Goal: Transaction & Acquisition: Download file/media

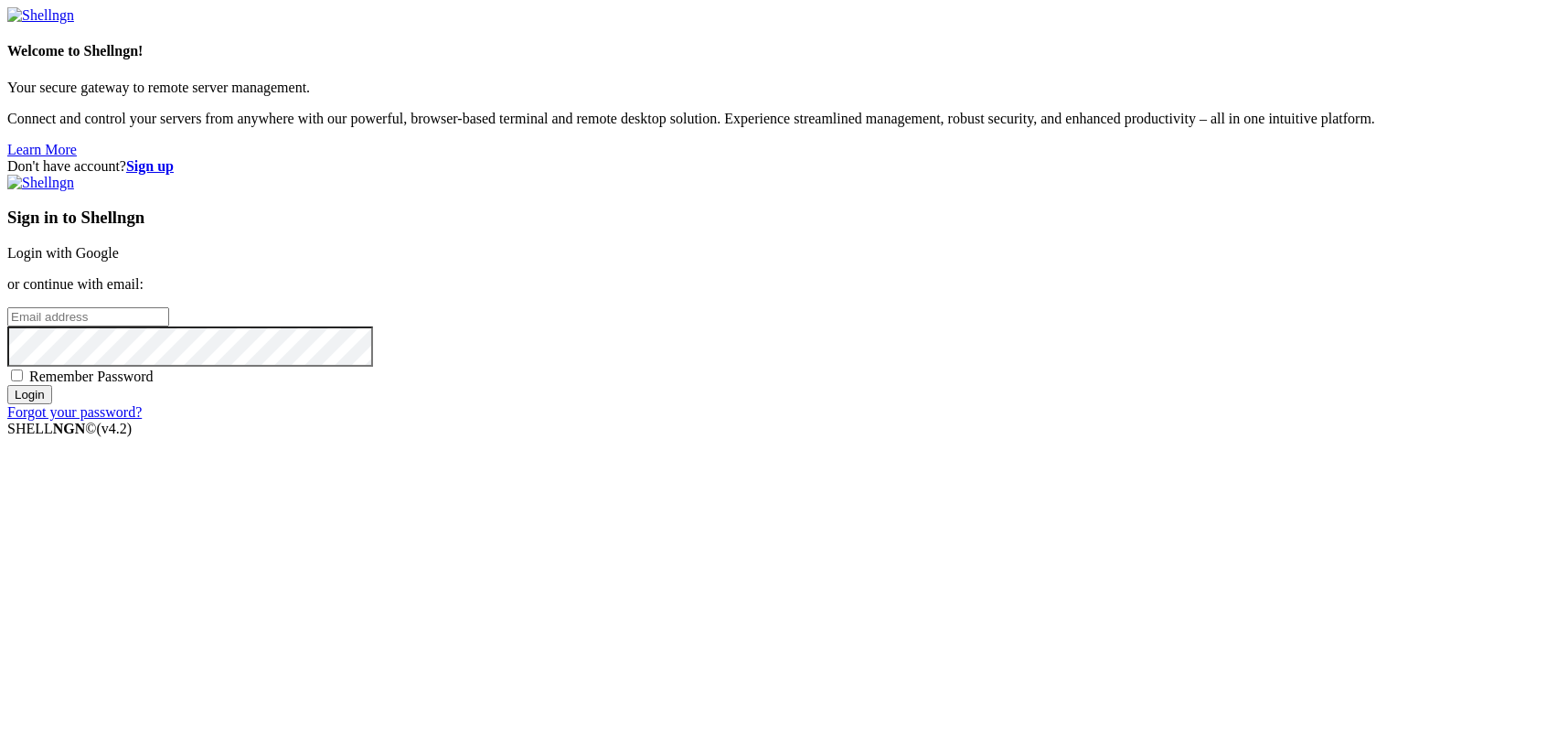
type input "kcs.fa"
click at [119, 261] on link "Login with Google" at bounding box center [63, 252] width 111 height 16
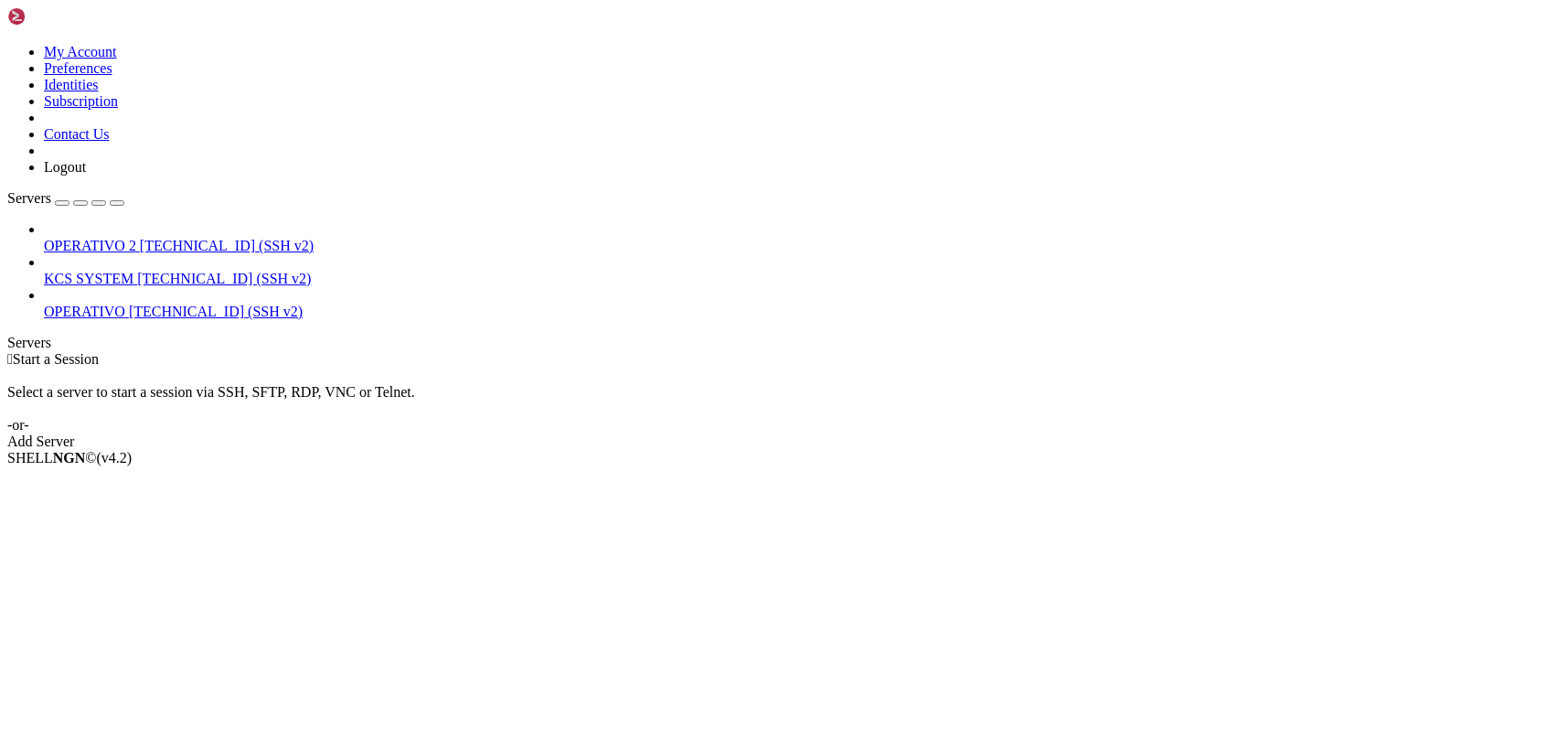
click at [111, 271] on span "KCS SYSTEM" at bounding box center [89, 278] width 90 height 16
click at [112, 271] on span "KCS SYSTEM" at bounding box center [89, 278] width 90 height 16
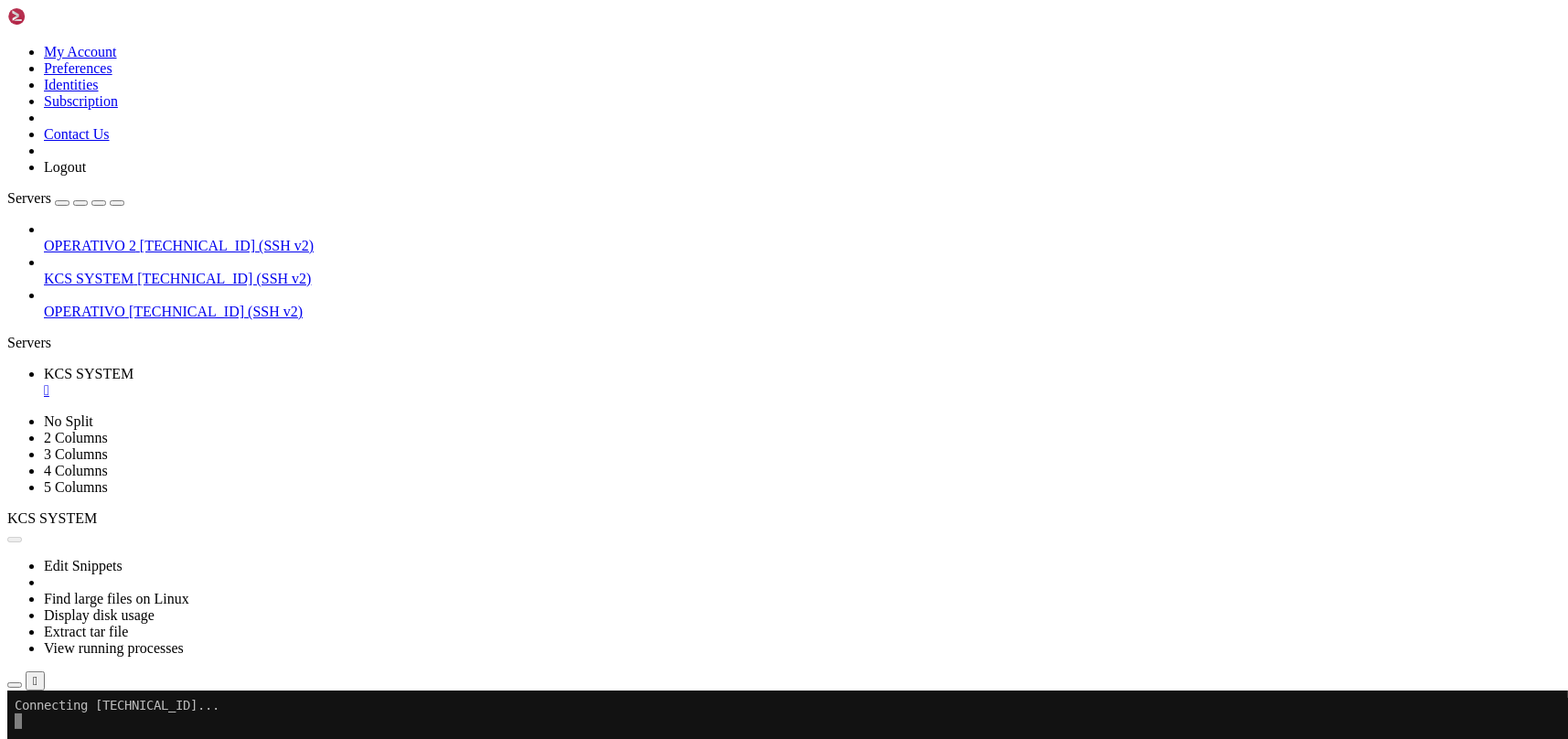
click at [15, 685] on icon "button" at bounding box center [15, 685] width 0 height 0
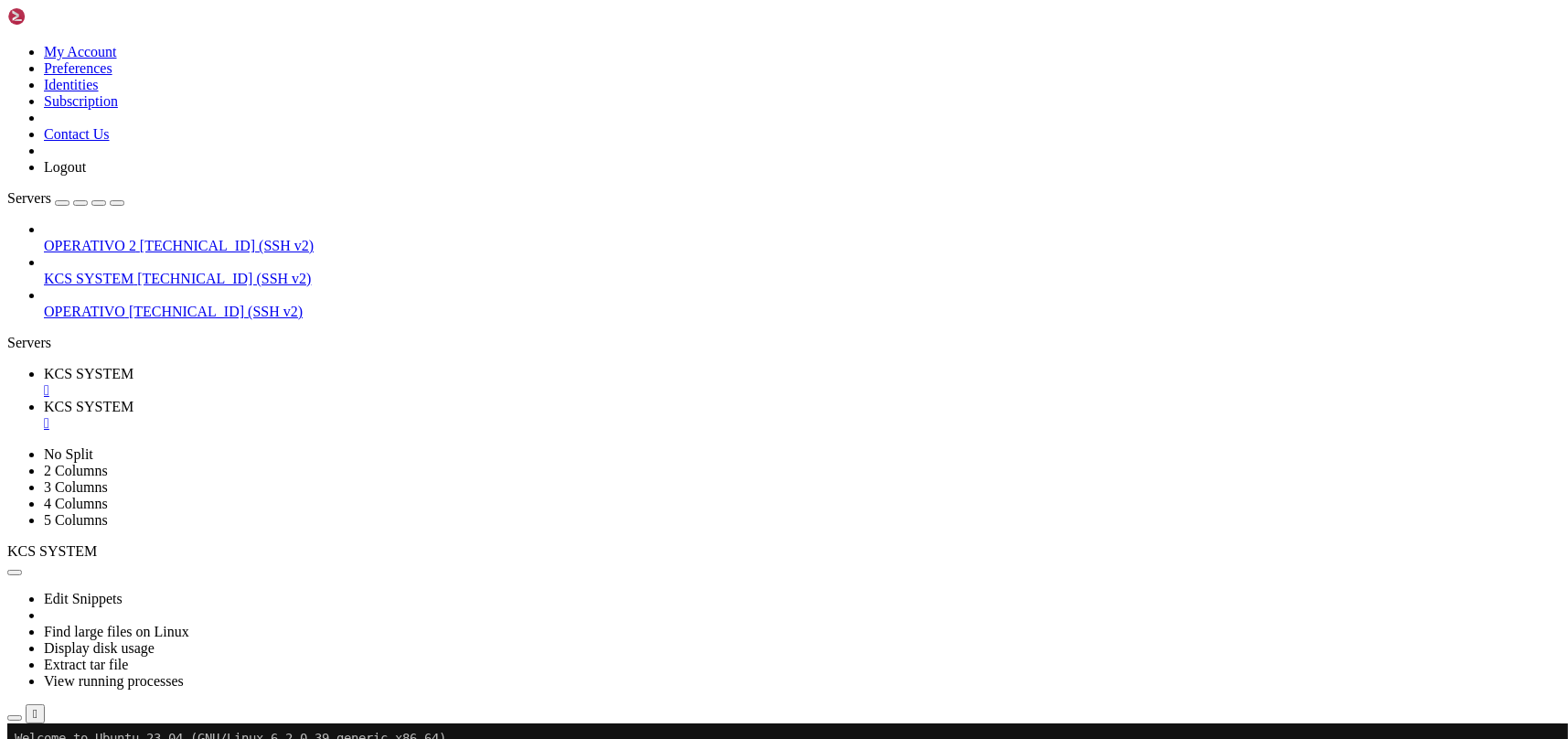
type input "/home/ubuntu/31-app-odoo2"
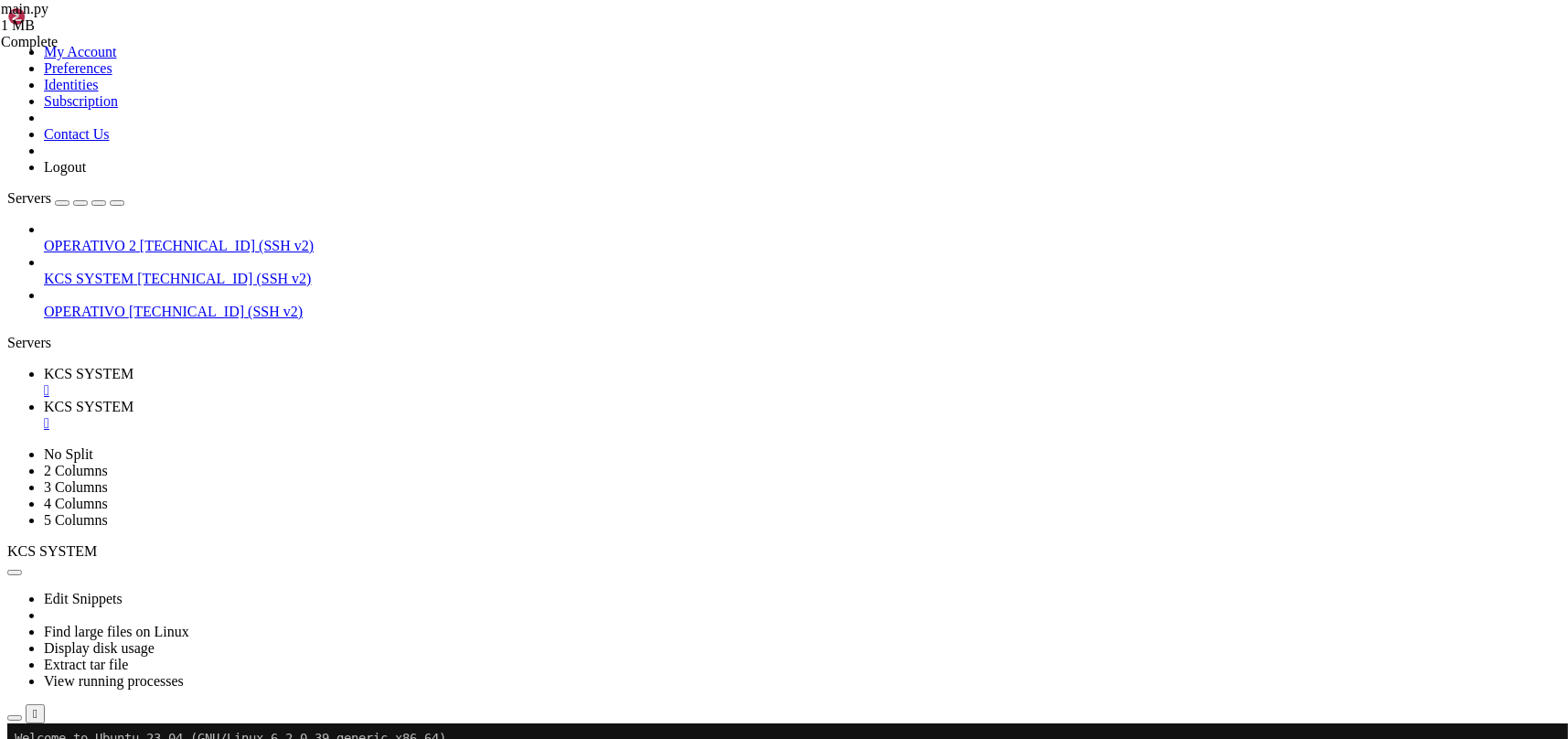
click at [134, 365] on span "KCS SYSTEM" at bounding box center [89, 373] width 90 height 16
click at [485, 415] on div "" at bounding box center [802, 423] width 1517 height 17
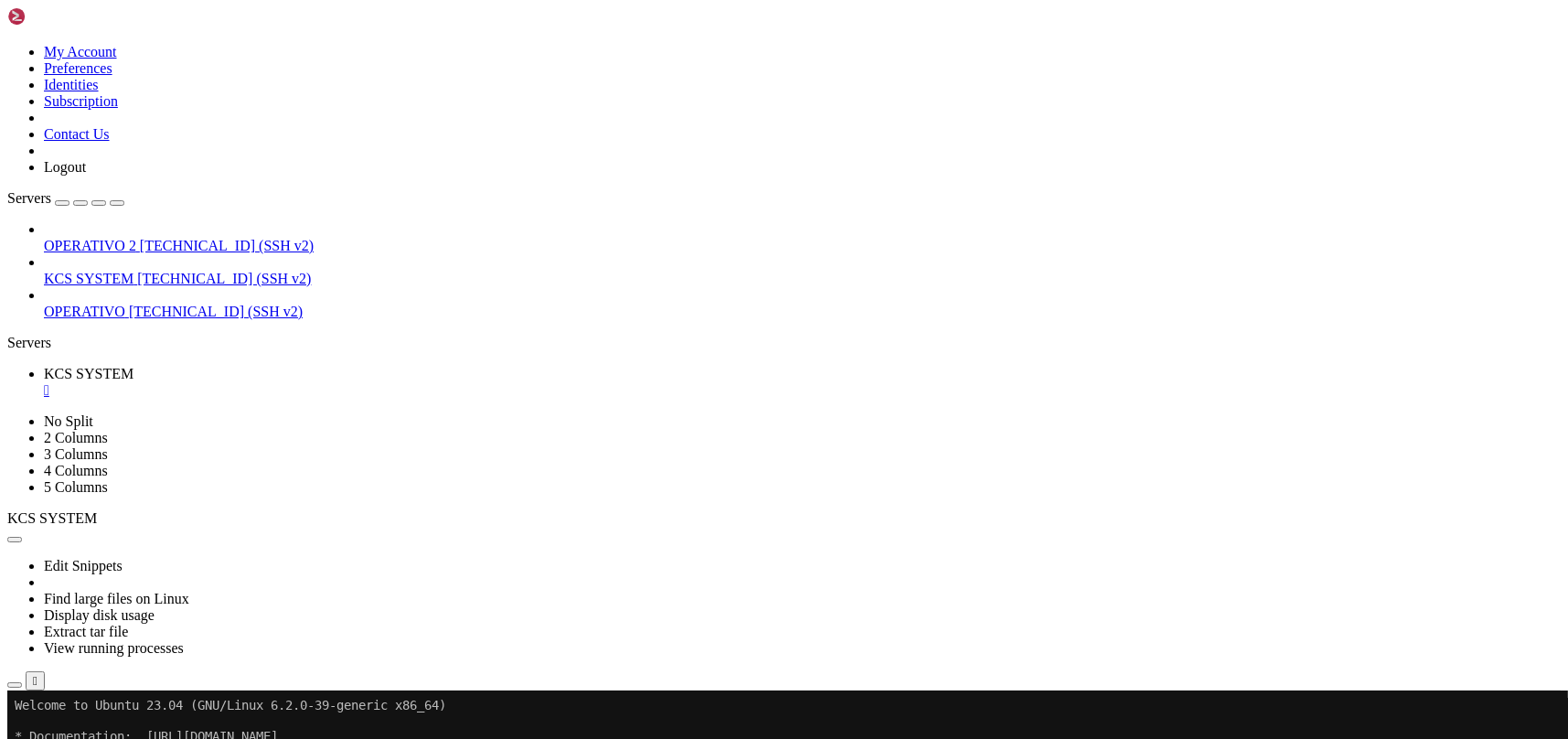
click at [15, 685] on icon "button" at bounding box center [15, 685] width 0 height 0
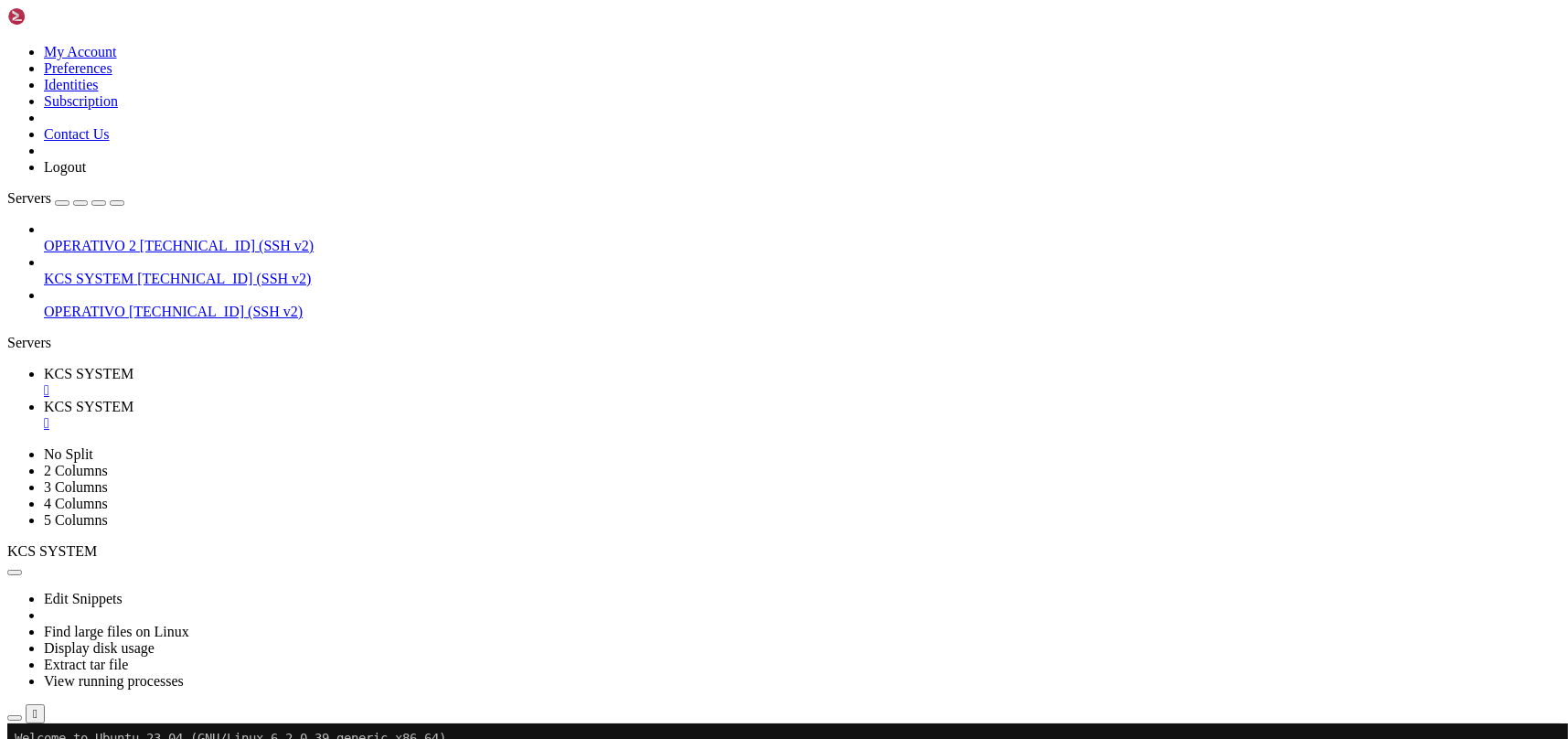
type input "/home/ubuntu/31-app-odoo2"
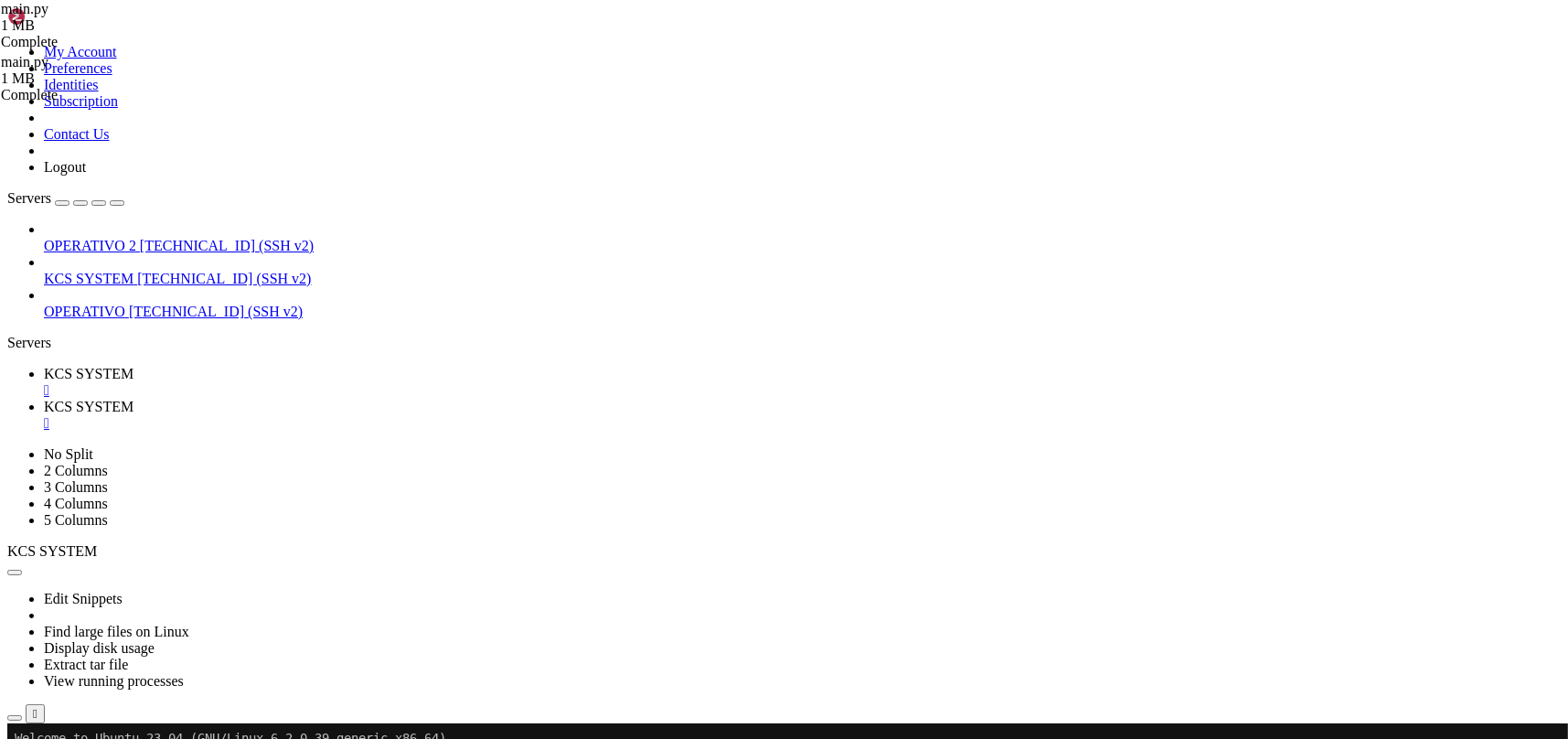
drag, startPoint x: 273, startPoint y: 35, endPoint x: 151, endPoint y: 160, distance: 174.7
click at [273, 365] on link "KCS SYSTEM " at bounding box center [802, 381] width 1517 height 33
